Goal: Transaction & Acquisition: Purchase product/service

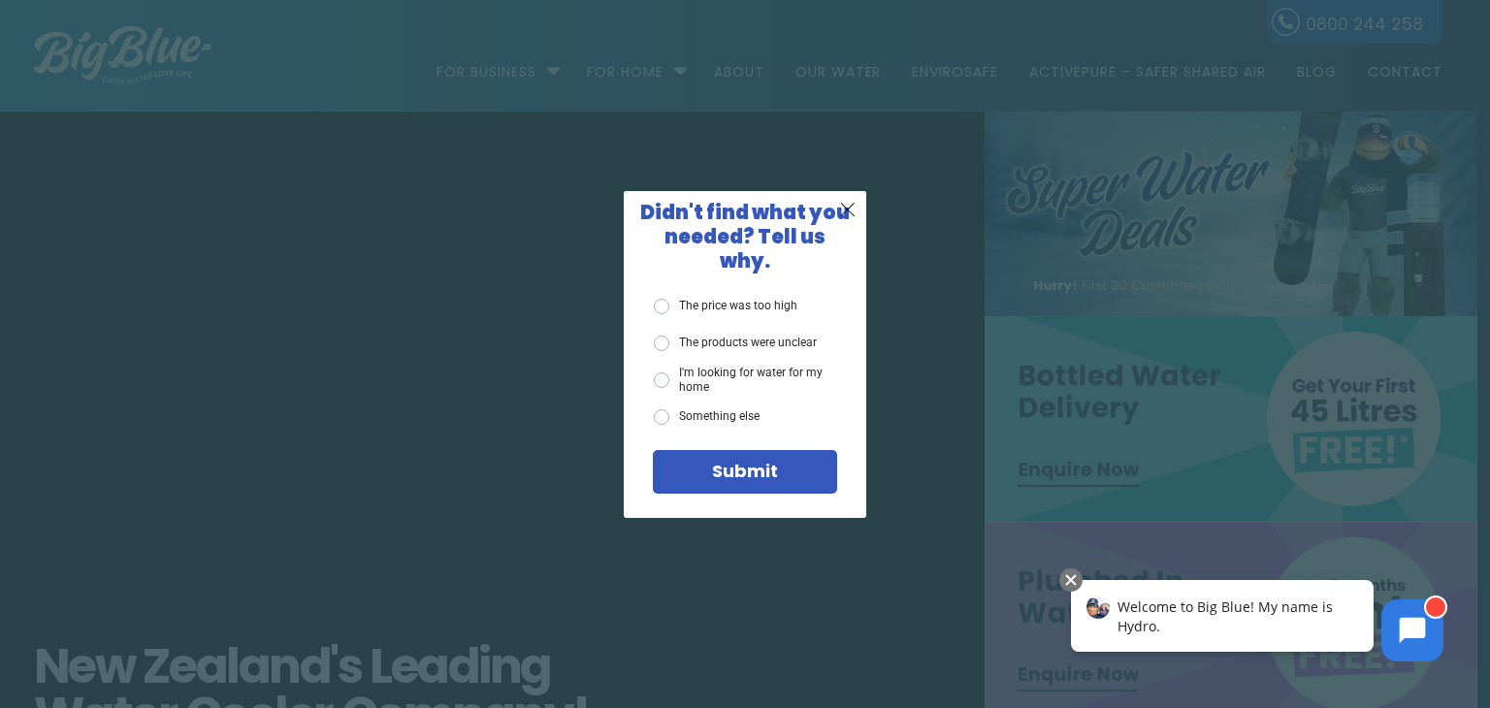
click at [1211, 512] on div "X Didn't find what you needed? Tell us why. The price was too high The products…" at bounding box center [745, 354] width 1490 height 708
click at [970, 327] on div "X Didn't find what you needed? Tell us why. The price was too high The products…" at bounding box center [745, 354] width 1490 height 708
click at [852, 221] on span "X" at bounding box center [847, 209] width 17 height 24
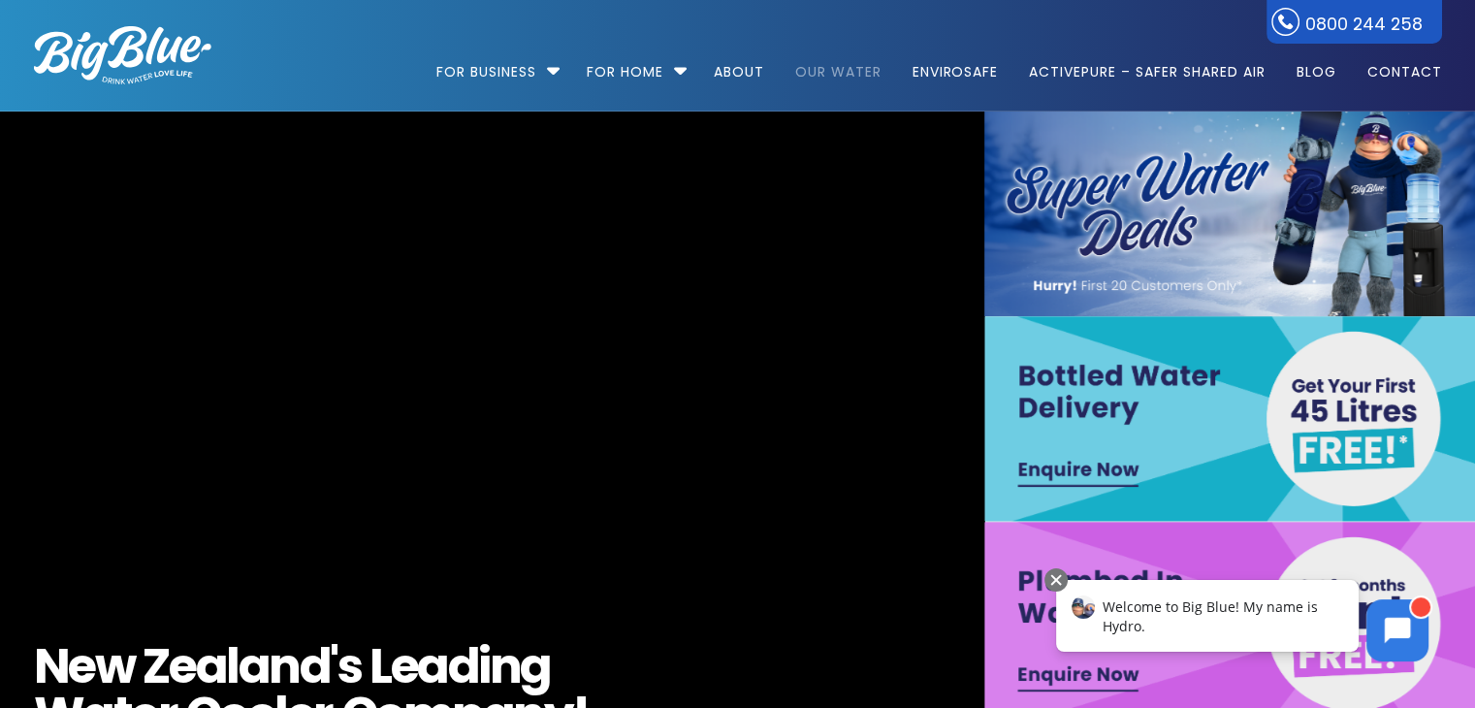
click at [813, 67] on link "Our Water" at bounding box center [838, 62] width 113 height 125
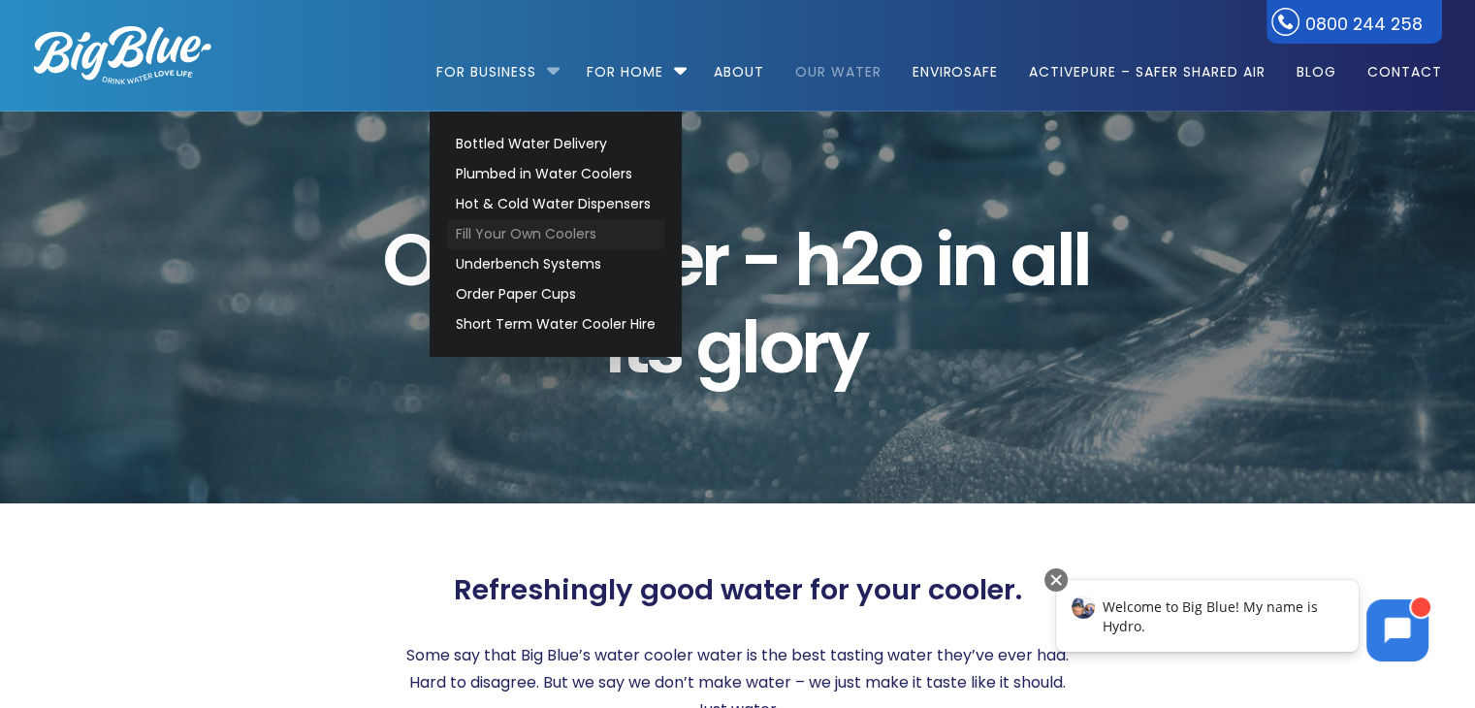
click at [523, 242] on link "Fill Your Own Coolers" at bounding box center [555, 234] width 217 height 30
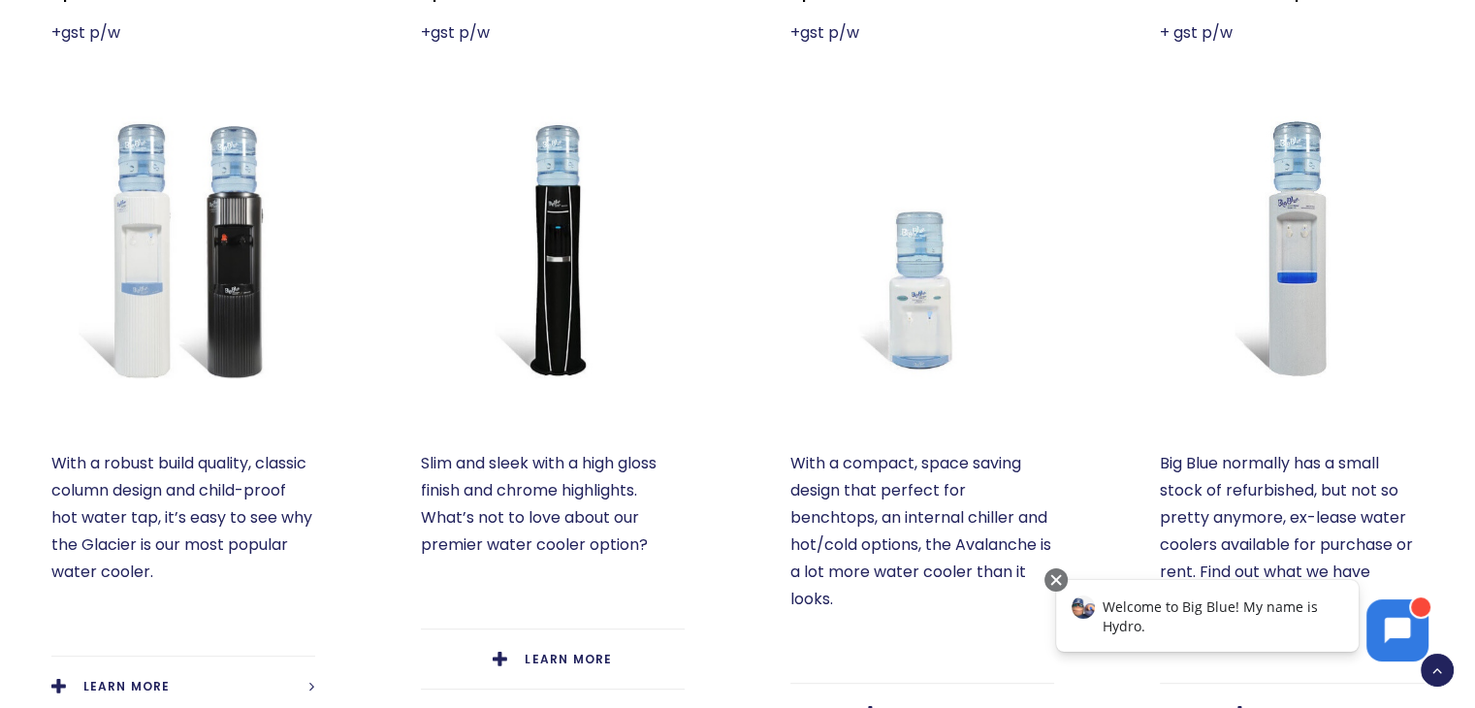
scroll to position [776, 0]
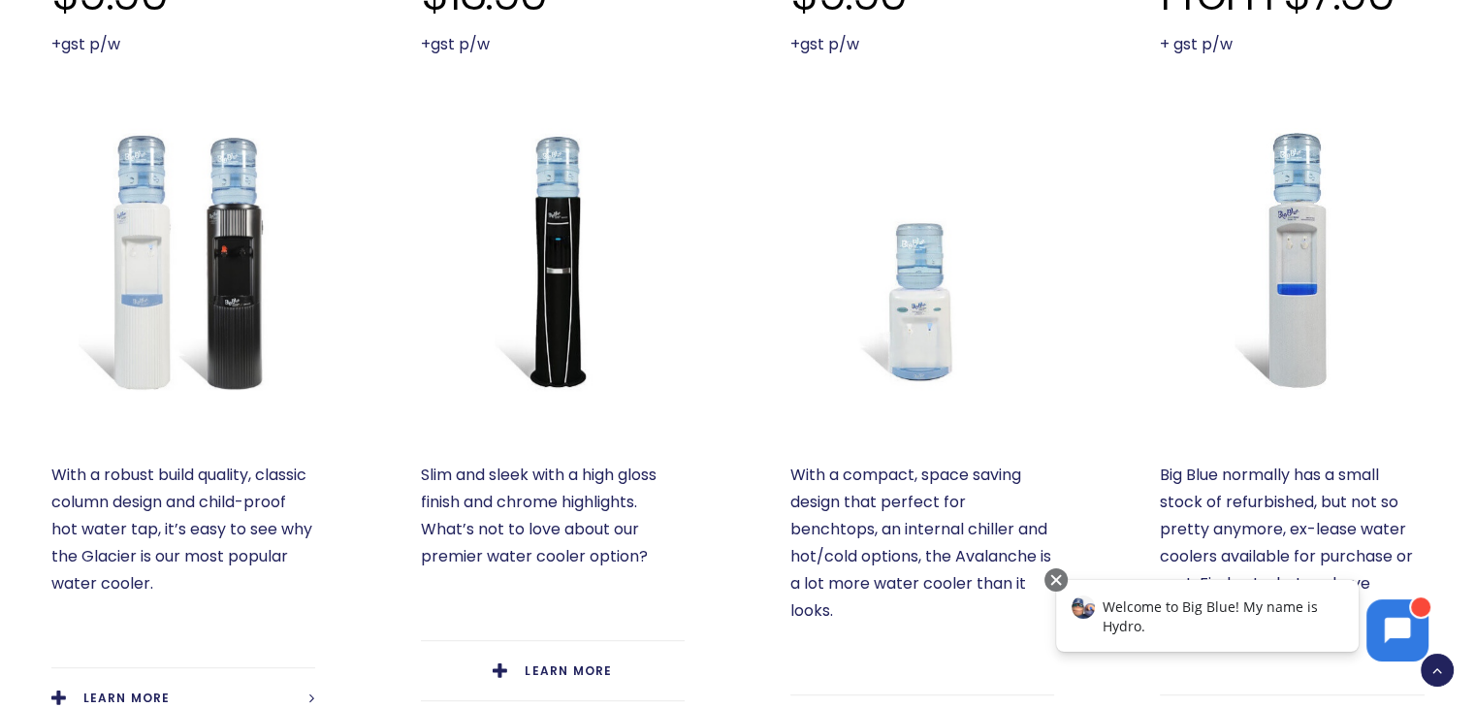
click at [910, 312] on img at bounding box center [923, 260] width 264 height 264
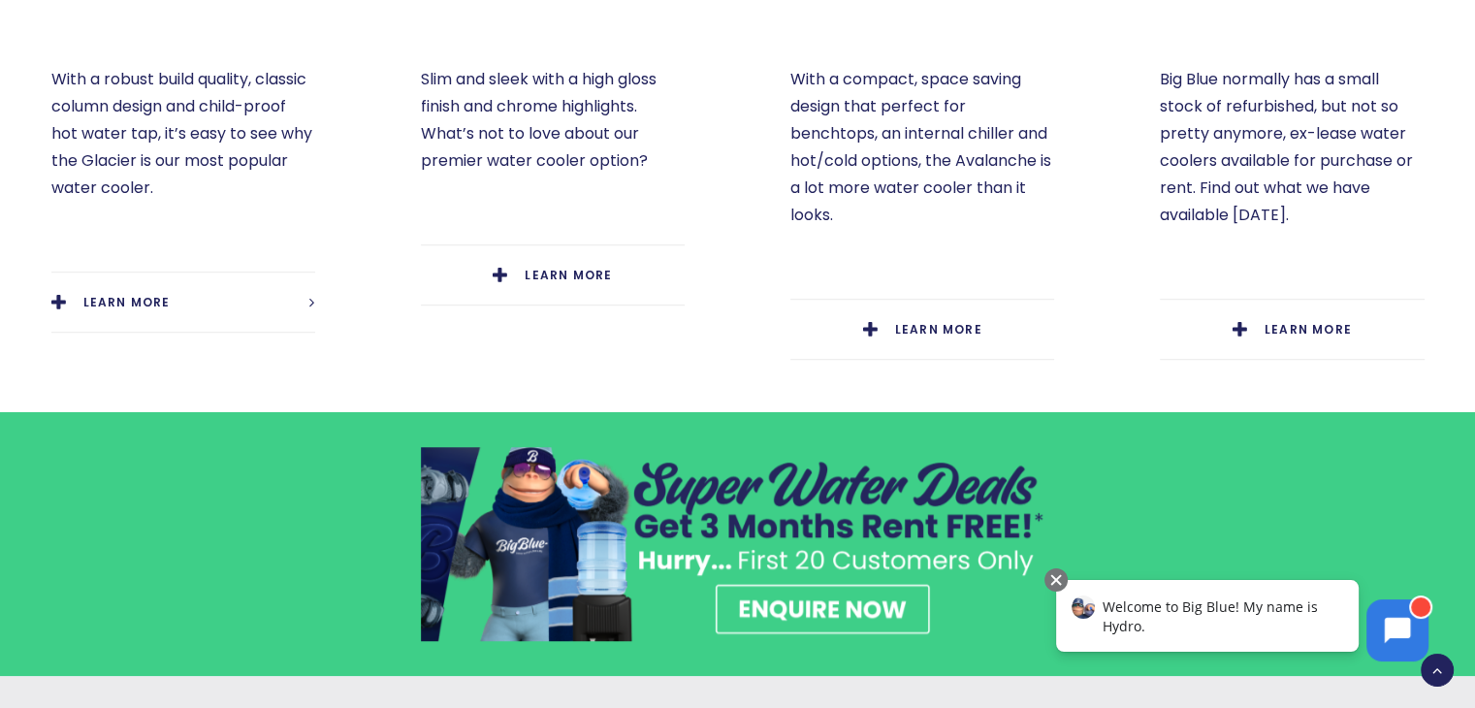
scroll to position [1261, 0]
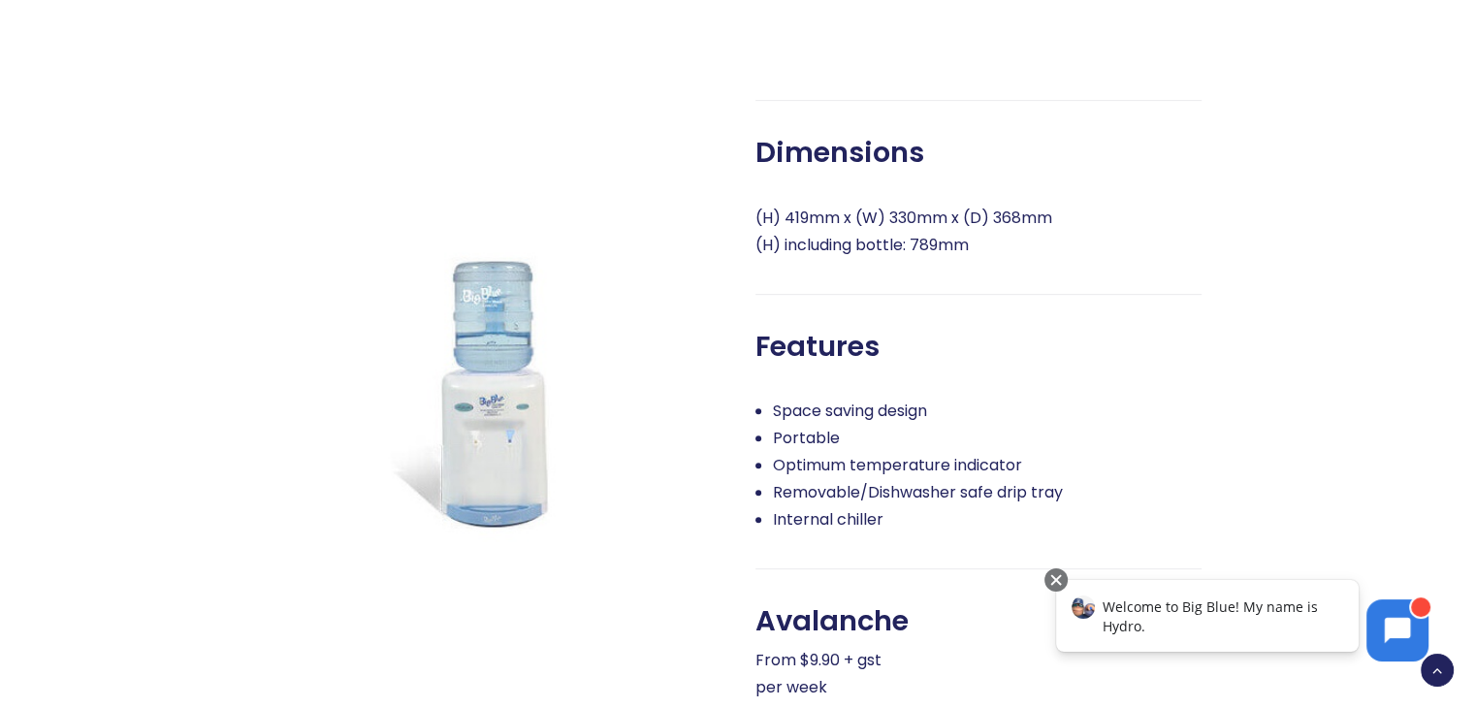
scroll to position [873, 0]
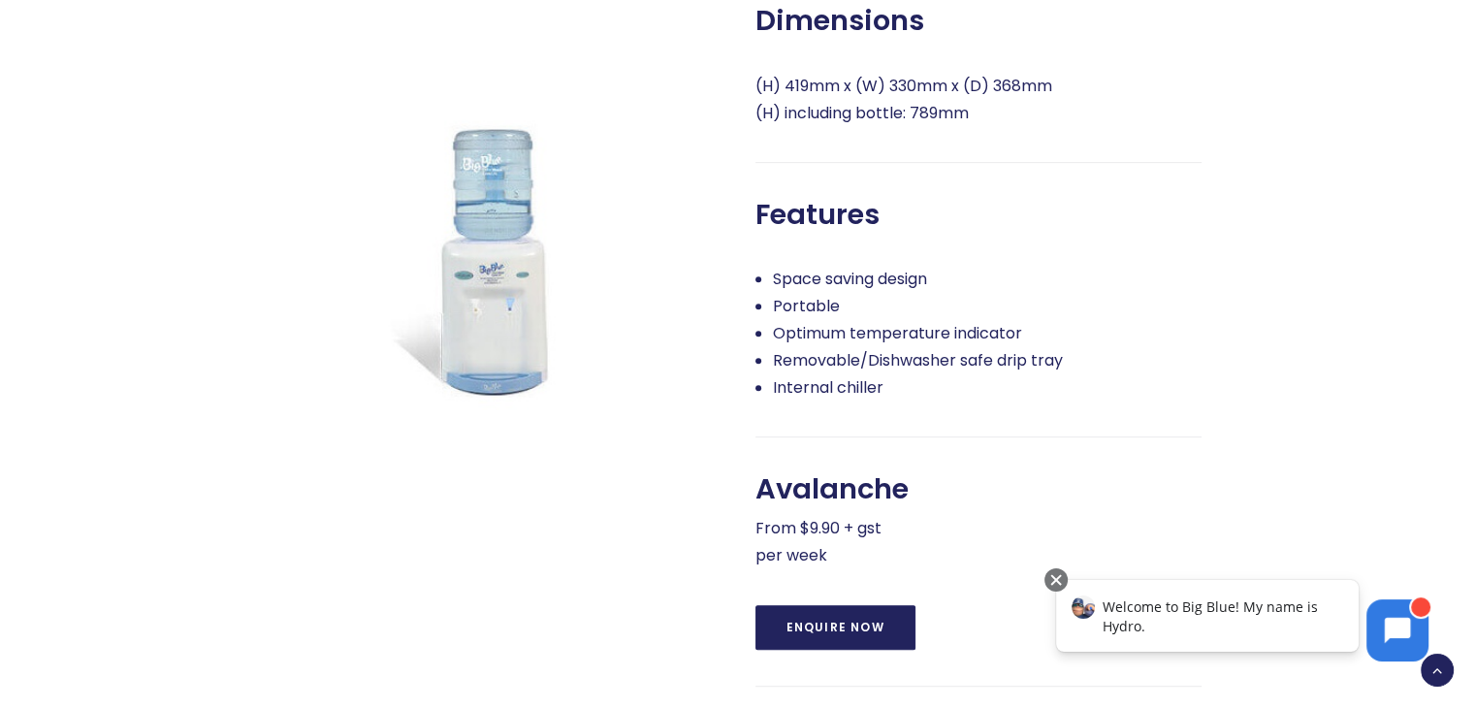
click at [494, 273] on img at bounding box center [498, 191] width 446 height 446
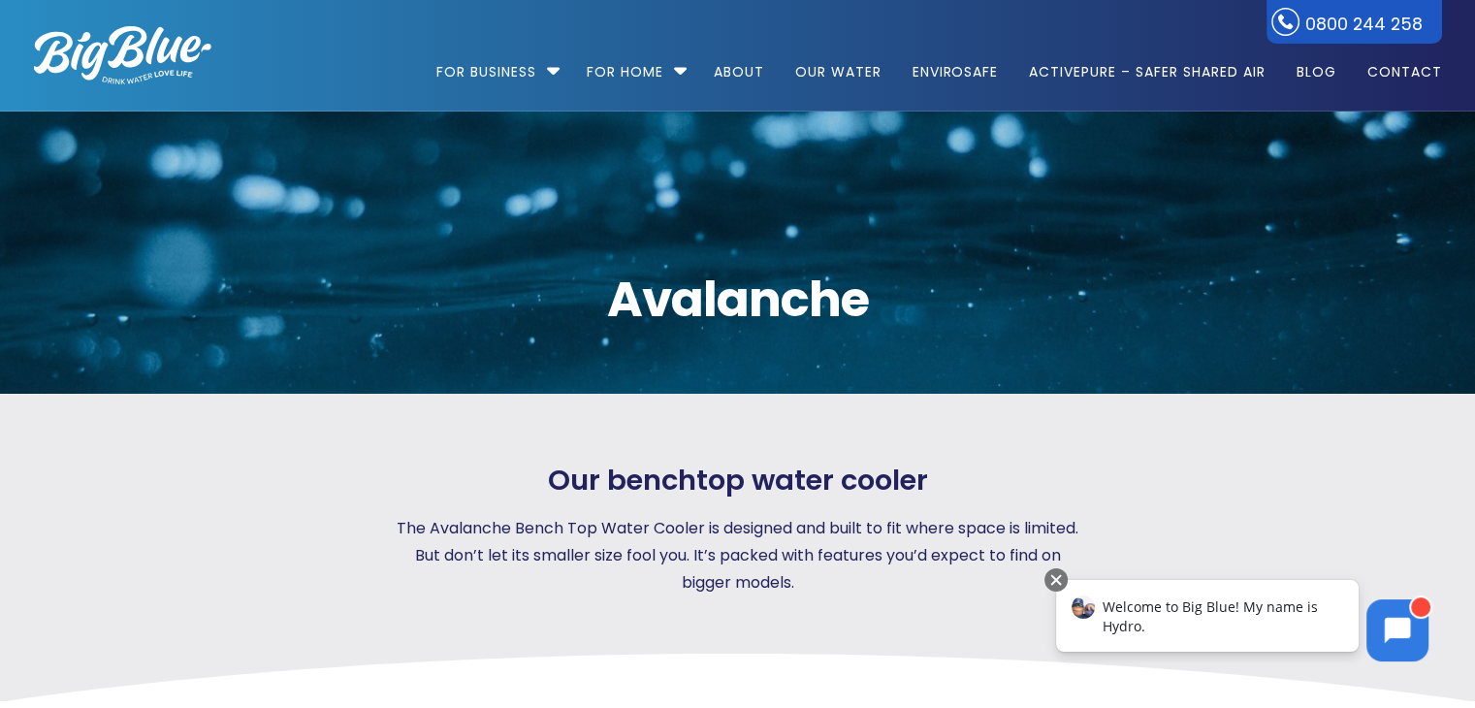
scroll to position [0, 0]
